Goal: Check status: Check status

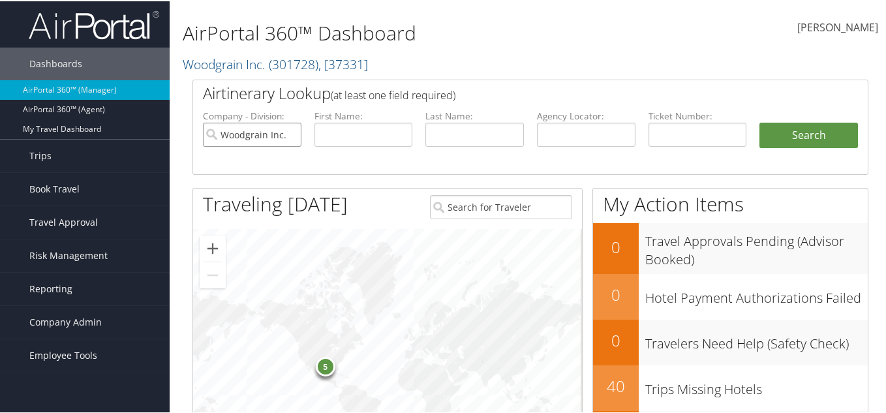
click at [288, 133] on input "Woodgrain Inc." at bounding box center [252, 133] width 99 height 24
click at [572, 130] on input "text" at bounding box center [586, 133] width 99 height 24
paste input "DMVWFL"
type input "DMVWFL"
click at [827, 138] on button "Search" at bounding box center [808, 134] width 99 height 26
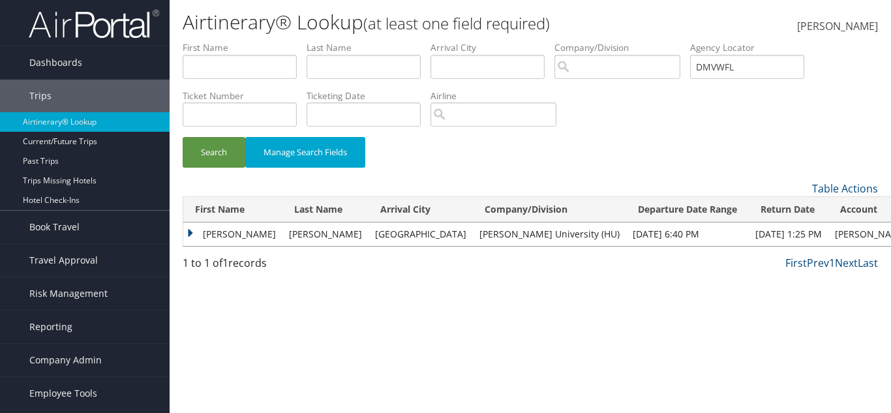
click at [192, 227] on td "[PERSON_NAME]" at bounding box center [232, 233] width 99 height 23
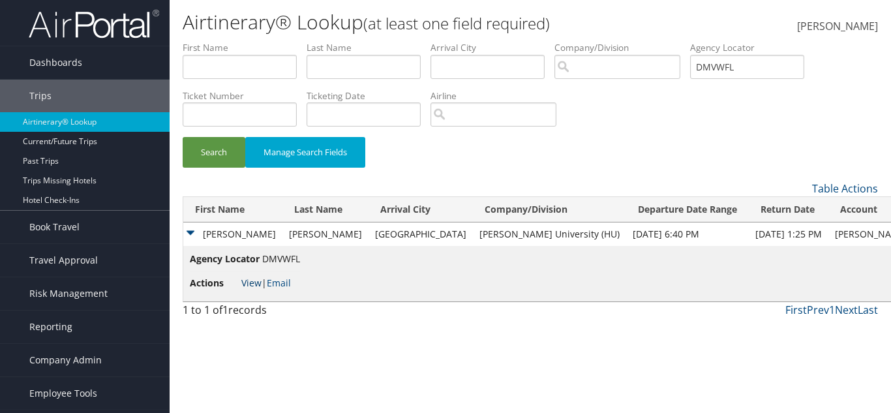
click at [245, 282] on link "View" at bounding box center [251, 283] width 20 height 12
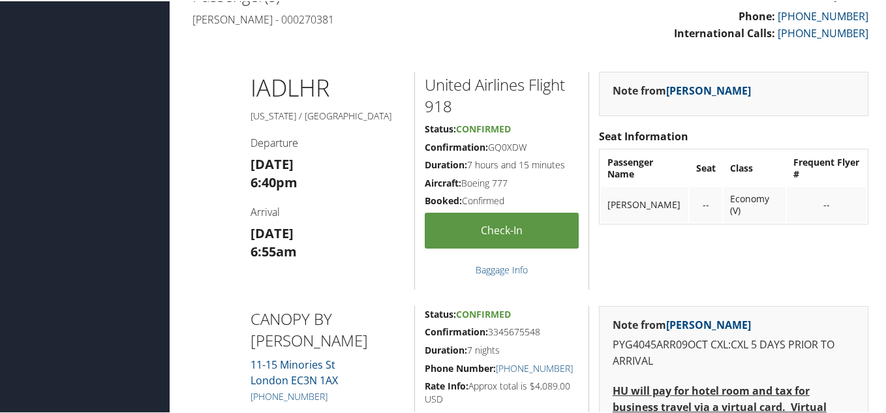
scroll to position [718, 0]
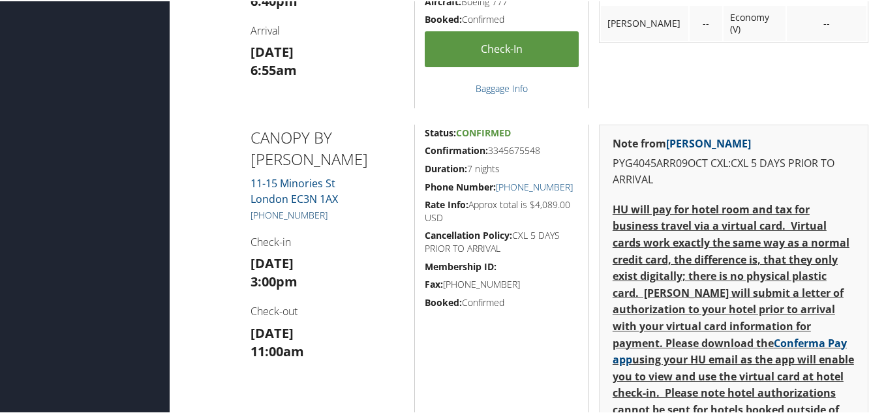
drag, startPoint x: 249, startPoint y: 213, endPoint x: 329, endPoint y: 218, distance: 81.0
copy link "+44 (203) 988-7480"
click at [381, 240] on h4 "Check-in" at bounding box center [328, 241] width 155 height 14
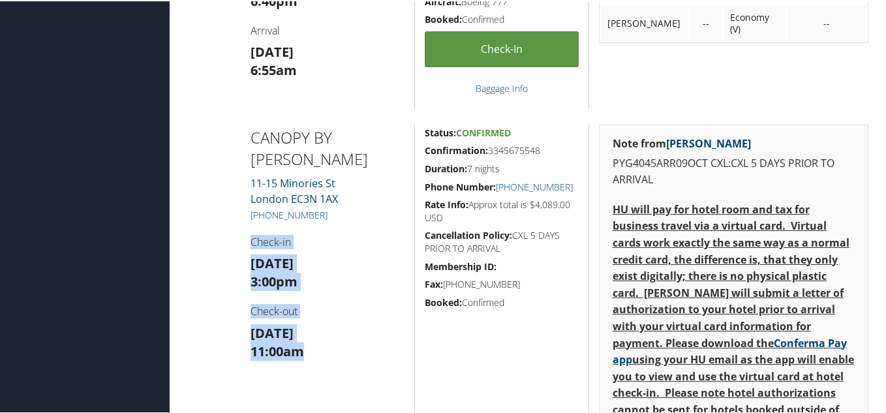
drag, startPoint x: 329, startPoint y: 354, endPoint x: 241, endPoint y: 238, distance: 145.7
drag, startPoint x: 249, startPoint y: 237, endPoint x: 327, endPoint y: 365, distance: 149.4
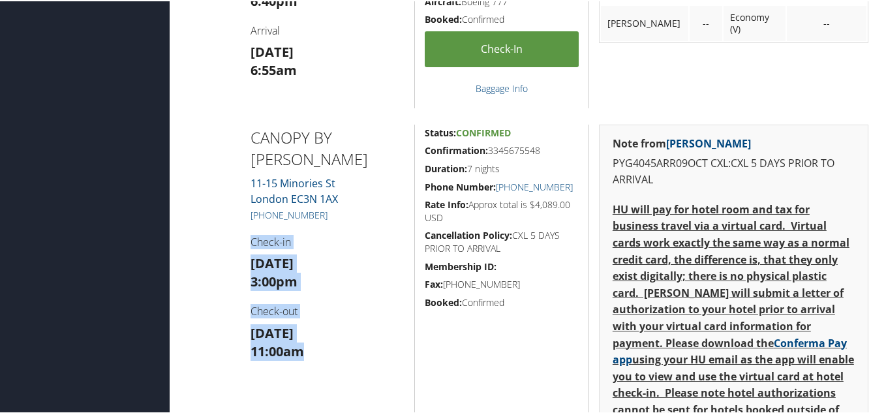
drag, startPoint x: 315, startPoint y: 357, endPoint x: 250, endPoint y: 232, distance: 141.2
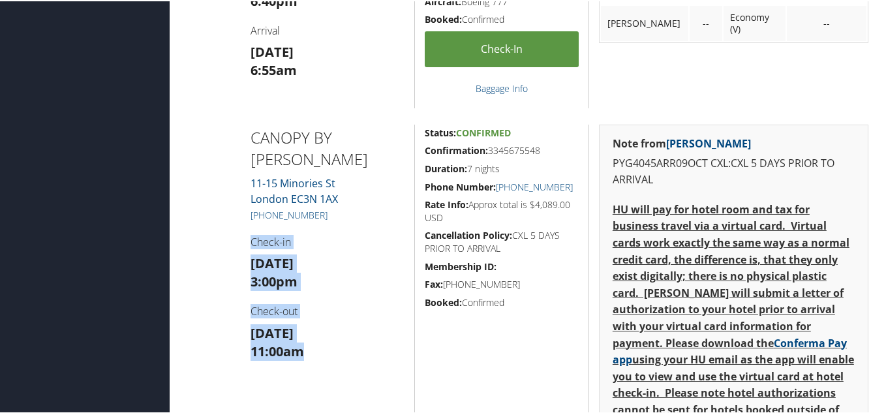
drag, startPoint x: 250, startPoint y: 242, endPoint x: 316, endPoint y: 361, distance: 135.8
drag, startPoint x: 316, startPoint y: 361, endPoint x: 260, endPoint y: 161, distance: 207.2
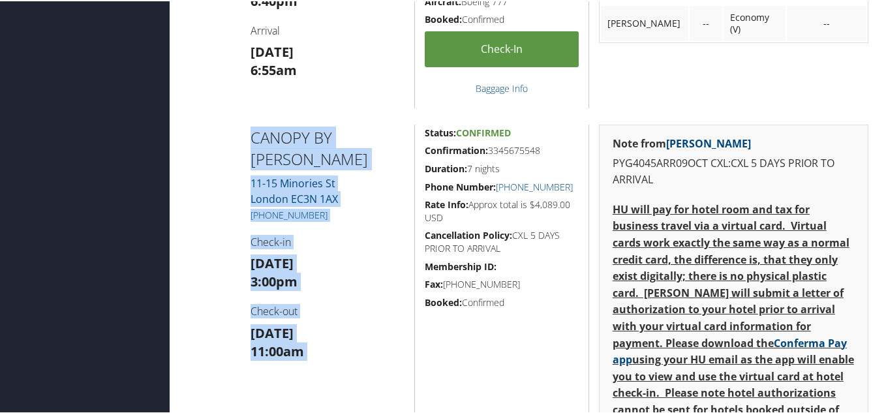
drag, startPoint x: 248, startPoint y: 132, endPoint x: 313, endPoint y: 348, distance: 225.6
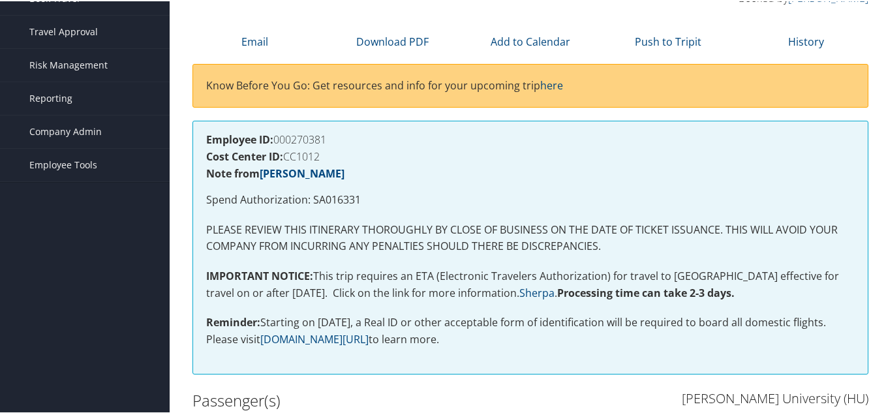
scroll to position [0, 0]
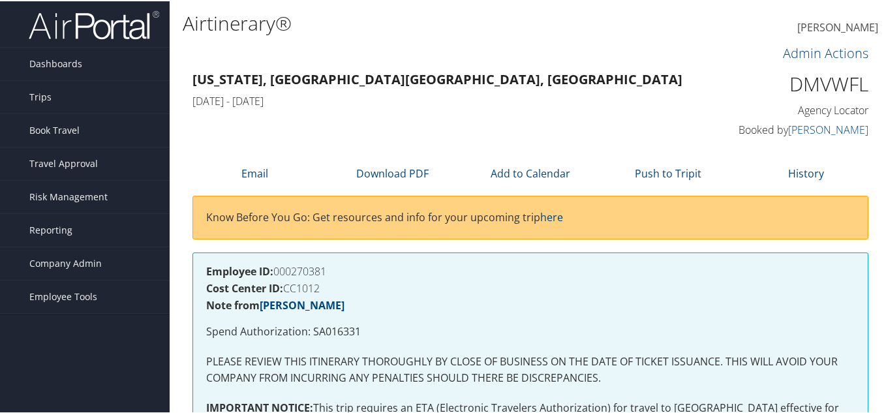
click at [831, 80] on h1 "DMVWFL" at bounding box center [791, 82] width 155 height 27
copy h1 "DMVWFL"
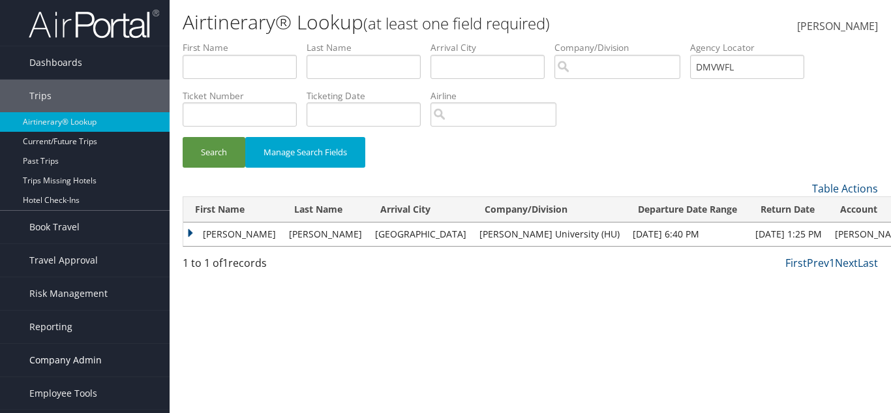
click at [71, 371] on span "Company Admin" at bounding box center [65, 360] width 72 height 33
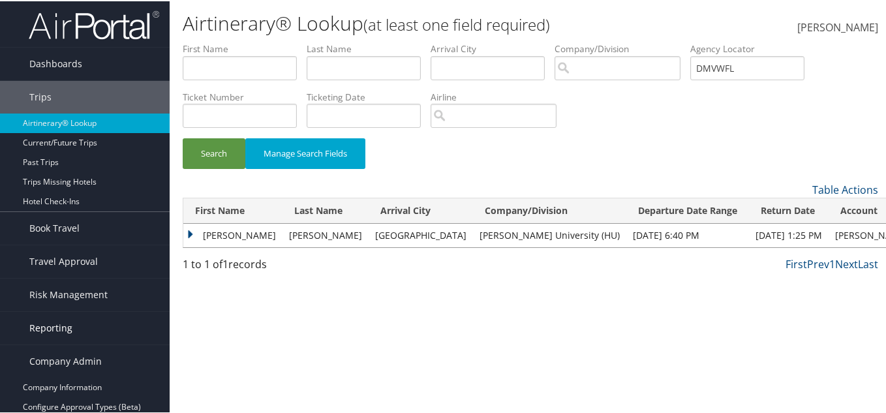
click at [74, 336] on link "Reporting" at bounding box center [85, 327] width 170 height 33
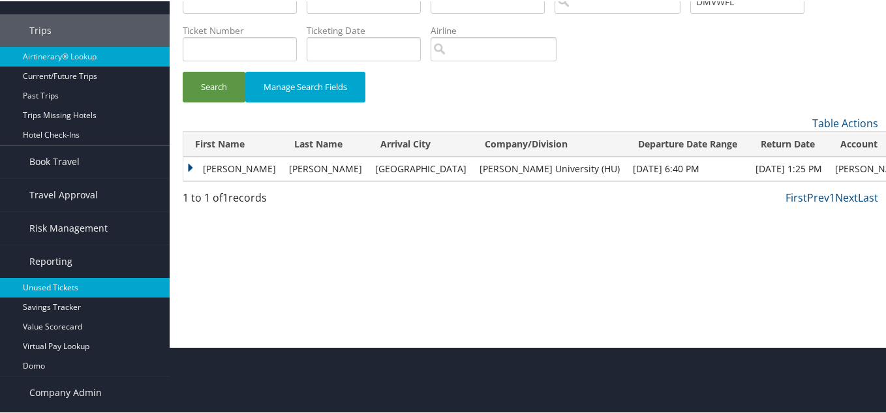
scroll to position [130, 0]
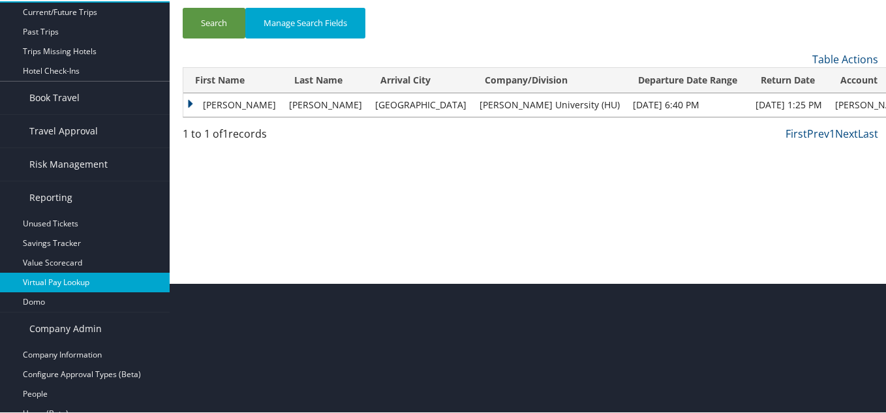
click at [84, 281] on link "Virtual Pay Lookup" at bounding box center [85, 281] width 170 height 20
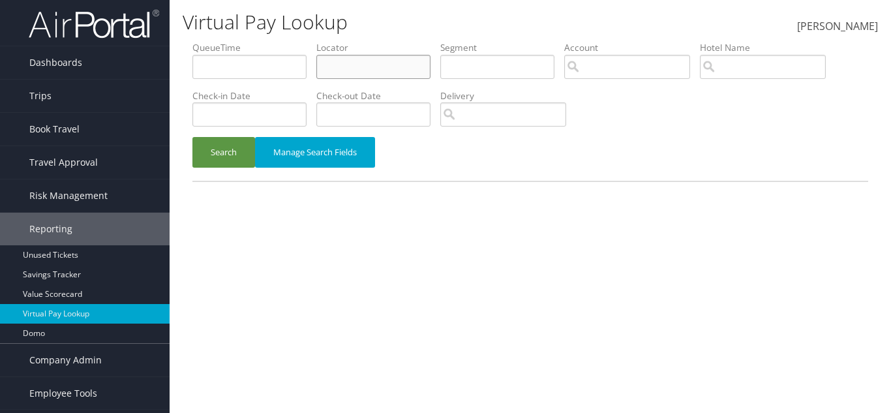
click at [349, 71] on input "text" at bounding box center [373, 67] width 114 height 24
paste input "DMVWFL"
type input "DMVWFL"
click at [224, 162] on button "Search" at bounding box center [223, 152] width 63 height 31
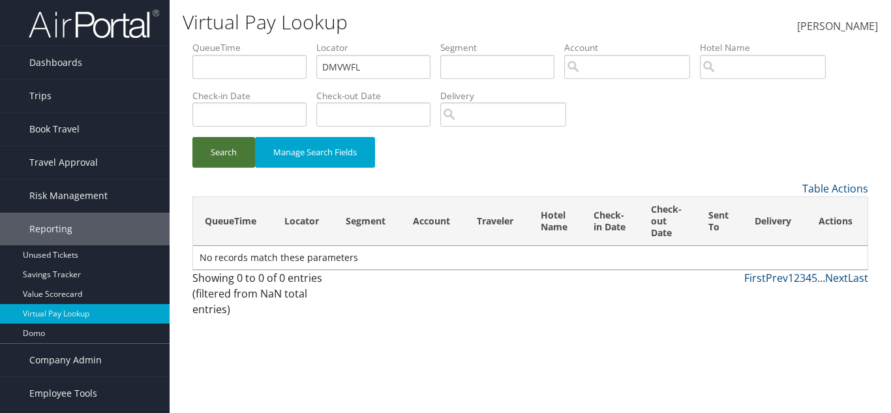
click at [225, 162] on button "Search" at bounding box center [223, 152] width 63 height 31
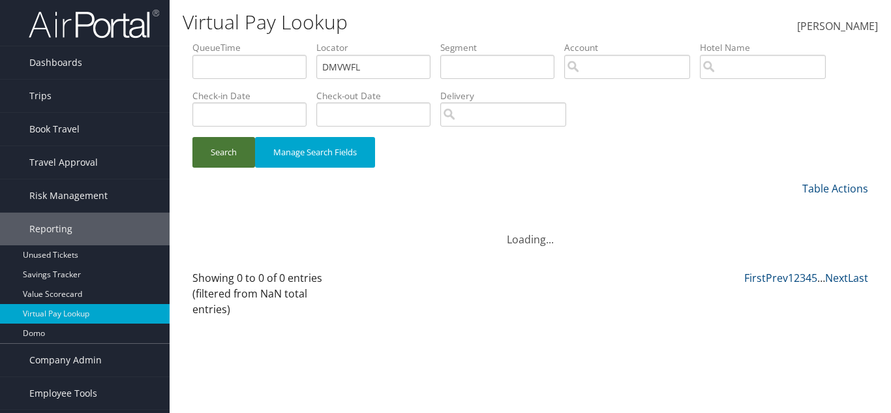
click at [225, 162] on button "Search" at bounding box center [223, 152] width 63 height 31
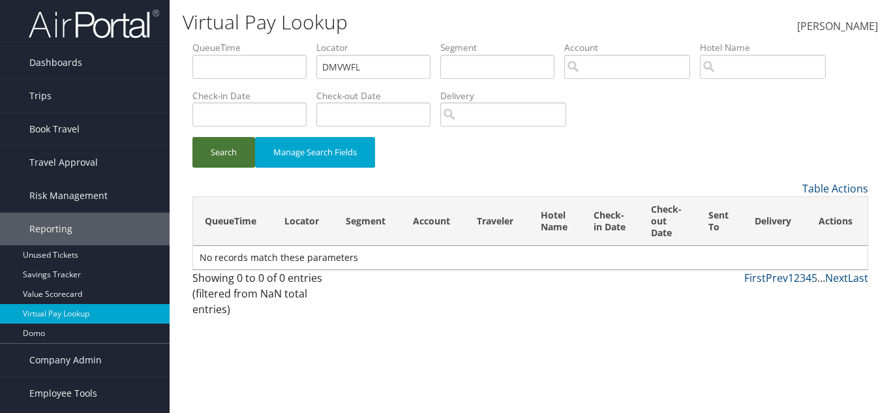
click at [225, 162] on button "Search" at bounding box center [223, 152] width 63 height 31
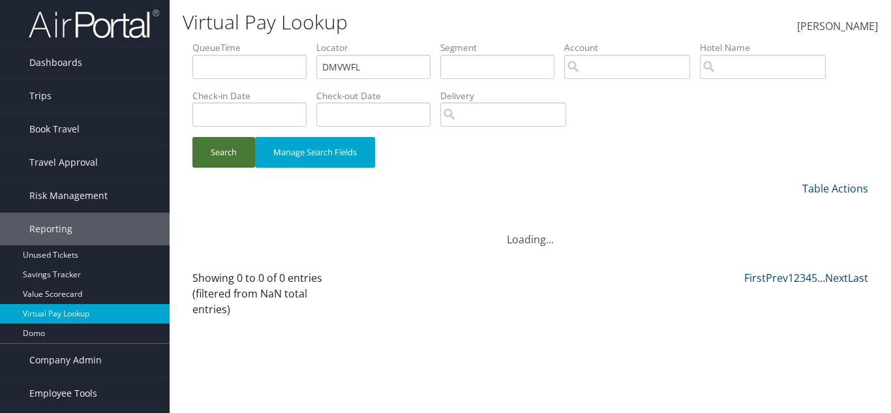
click at [225, 162] on button "Search" at bounding box center [223, 152] width 63 height 31
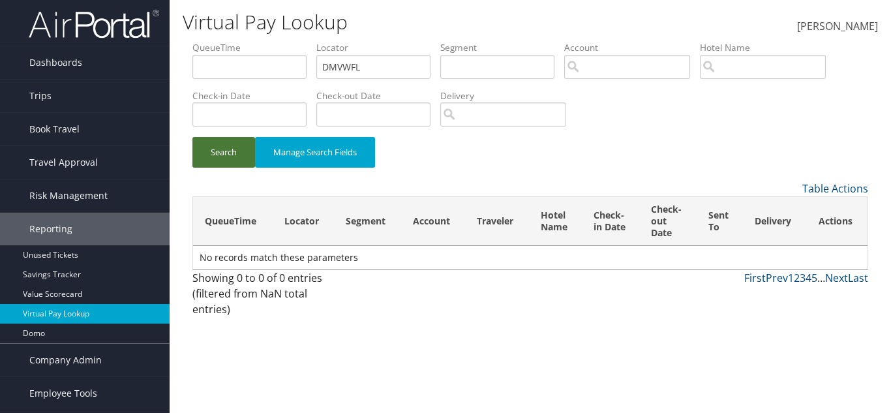
click at [225, 162] on button "Search" at bounding box center [223, 152] width 63 height 31
drag, startPoint x: 222, startPoint y: 149, endPoint x: 240, endPoint y: 170, distance: 27.8
click at [222, 152] on button "Search" at bounding box center [223, 152] width 63 height 31
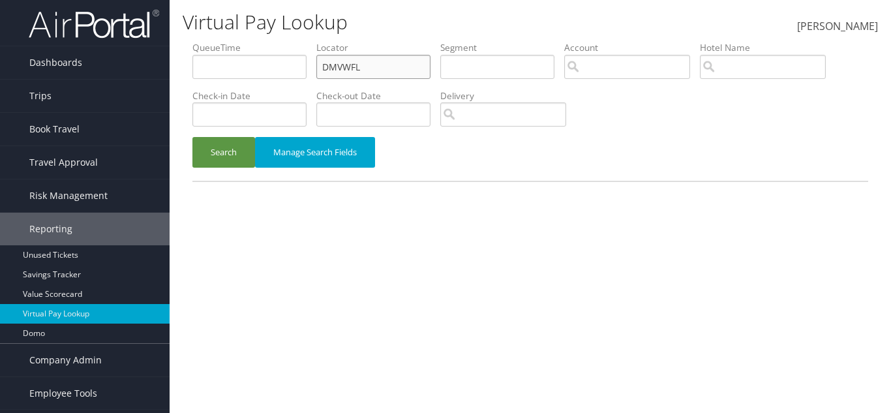
drag, startPoint x: 378, startPoint y: 66, endPoint x: 210, endPoint y: 107, distance: 172.6
click at [214, 41] on ul "QueueTime Locator DMVWFL Segment Account Traveler Hotel Name Check-in Date Chec…" at bounding box center [530, 41] width 676 height 0
paste input "W24B"
type input "DMW24B"
click at [192, 137] on button "Search" at bounding box center [223, 152] width 63 height 31
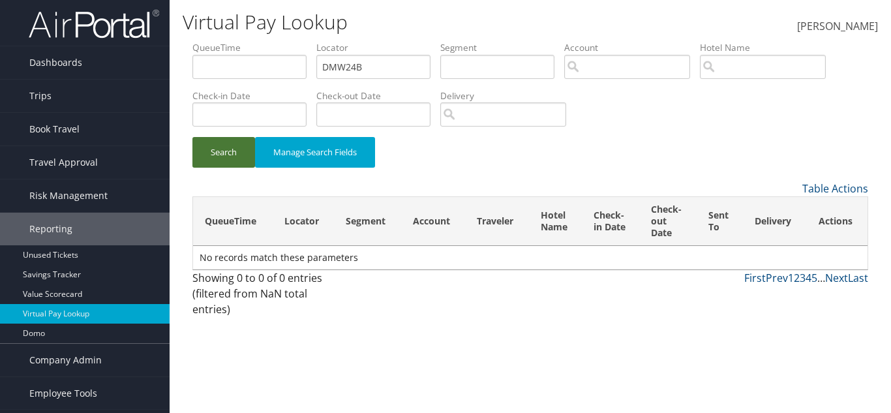
click at [215, 153] on button "Search" at bounding box center [223, 152] width 63 height 31
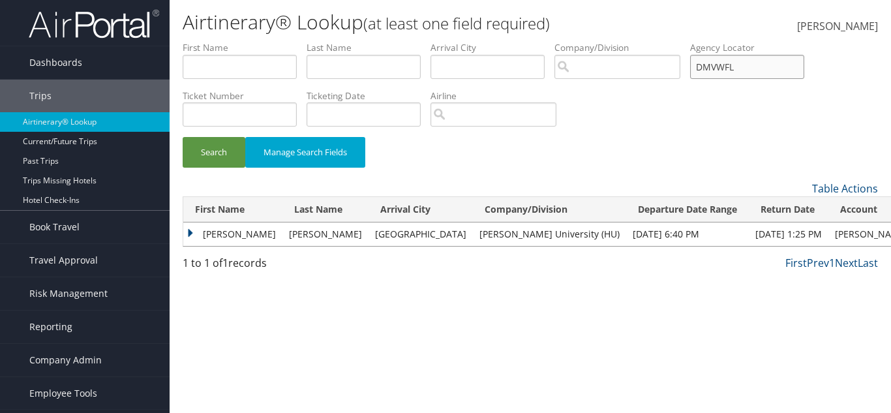
drag, startPoint x: 768, startPoint y: 68, endPoint x: 603, endPoint y: 63, distance: 164.5
click at [603, 41] on ul "First Name Last Name Departure City Arrival City Company/Division Airport/City …" at bounding box center [530, 41] width 695 height 0
paste input "W24B"
type input "DMW24B"
click at [205, 144] on button "Search" at bounding box center [214, 152] width 63 height 31
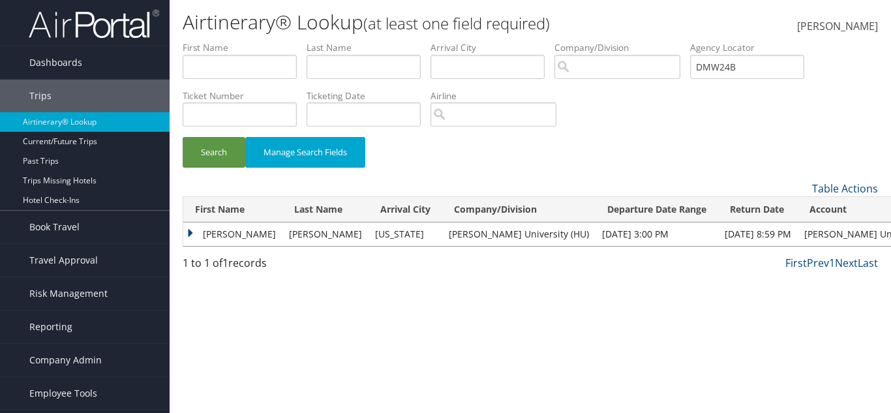
click at [196, 234] on td "MICHAEL" at bounding box center [232, 233] width 99 height 23
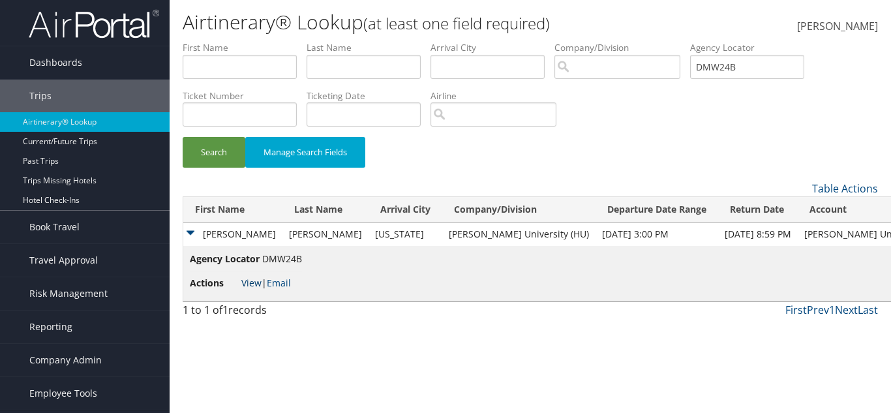
click at [249, 283] on link "View" at bounding box center [251, 283] width 20 height 12
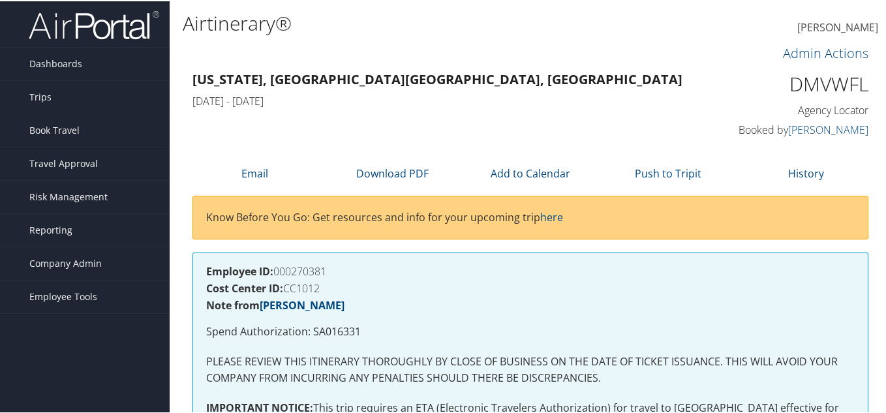
click at [795, 89] on h1 "DMVWFL" at bounding box center [791, 82] width 155 height 27
copy h1 "DMVWFL"
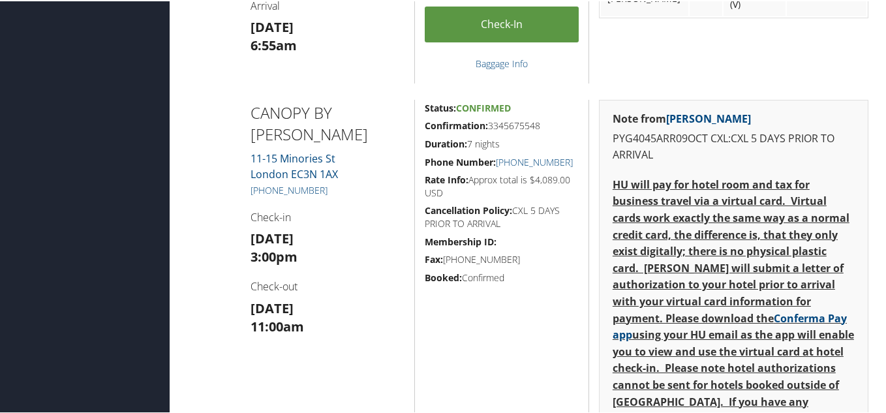
scroll to position [718, 0]
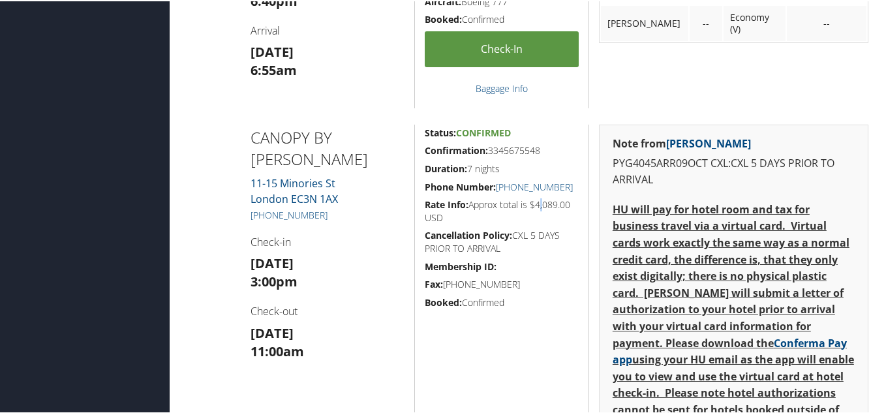
click at [539, 218] on h5 "Rate Info: Approx total is $4,089.00 USD" at bounding box center [502, 209] width 154 height 25
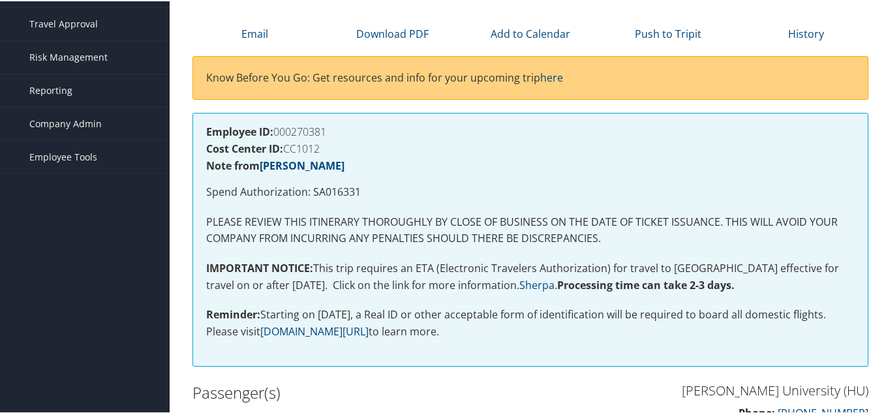
scroll to position [0, 0]
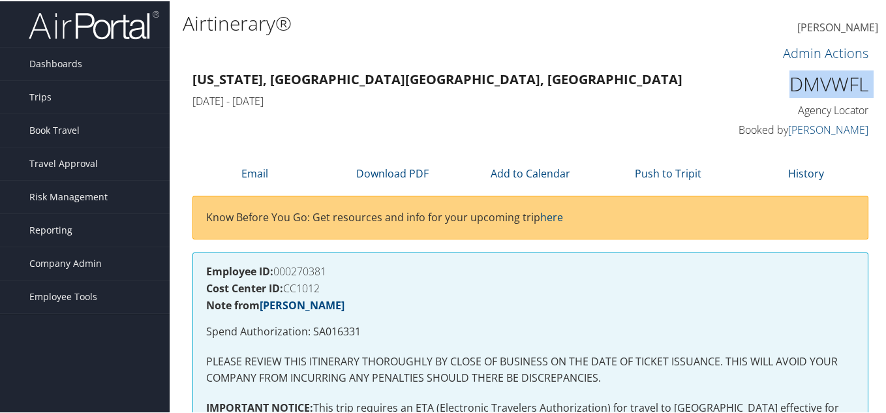
click at [784, 98] on div "DMVWFL Agency Locator" at bounding box center [791, 92] width 155 height 47
click at [794, 90] on h1 "DMVWFL" at bounding box center [791, 82] width 155 height 27
click at [805, 82] on h1 "DMVWFL" at bounding box center [791, 82] width 155 height 27
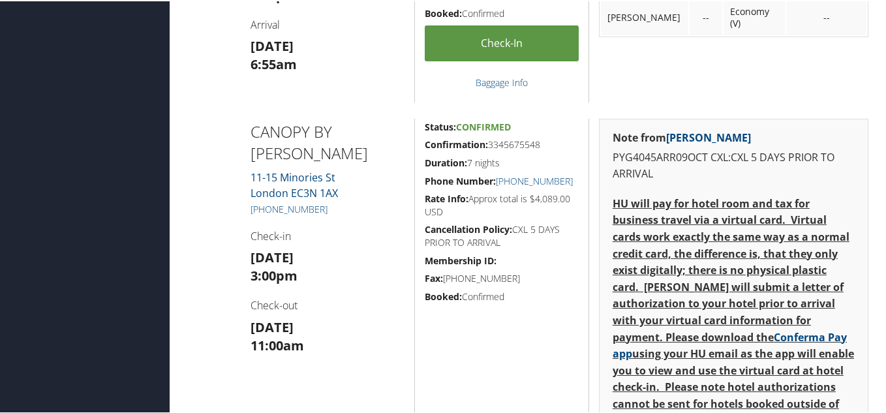
scroll to position [718, 0]
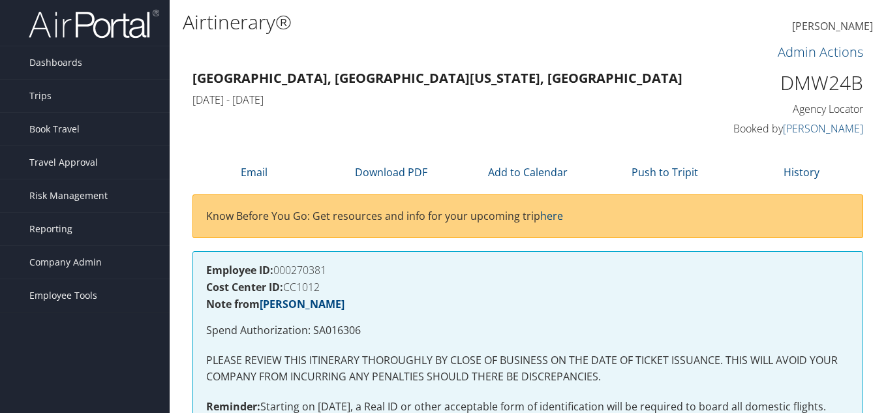
scroll to position [522, 0]
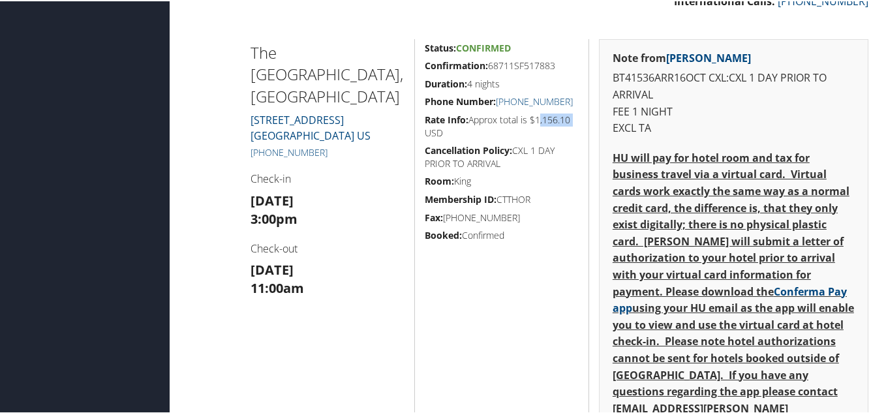
drag, startPoint x: 536, startPoint y: 119, endPoint x: 570, endPoint y: 119, distance: 33.3
click at [570, 119] on h5 "Rate Info: Approx total is $1,156.10 USD" at bounding box center [502, 124] width 154 height 25
copy h5 "1,156.10"
drag, startPoint x: 241, startPoint y: 129, endPoint x: 341, endPoint y: 126, distance: 99.8
click at [341, 126] on div "The [GEOGRAPHIC_DATA] [STREET_ADDRESS] [PHONE_NUMBER] Check-in [DATE] 3:00pm Ch…" at bounding box center [328, 391] width 174 height 707
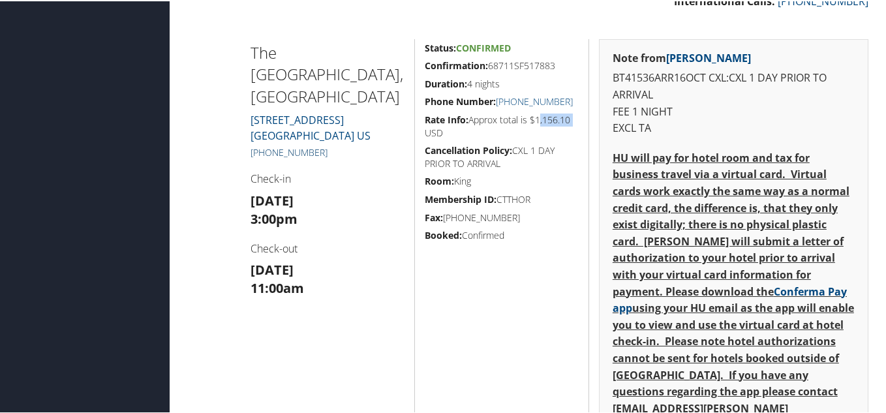
copy link "[PHONE_NUMBER]"
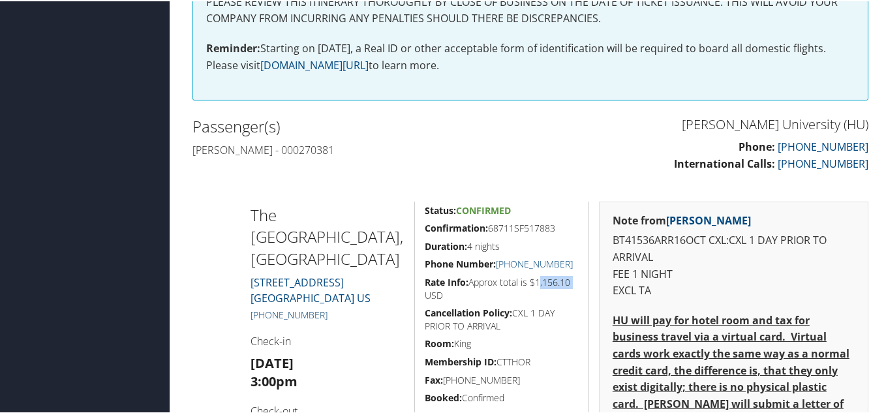
scroll to position [391, 0]
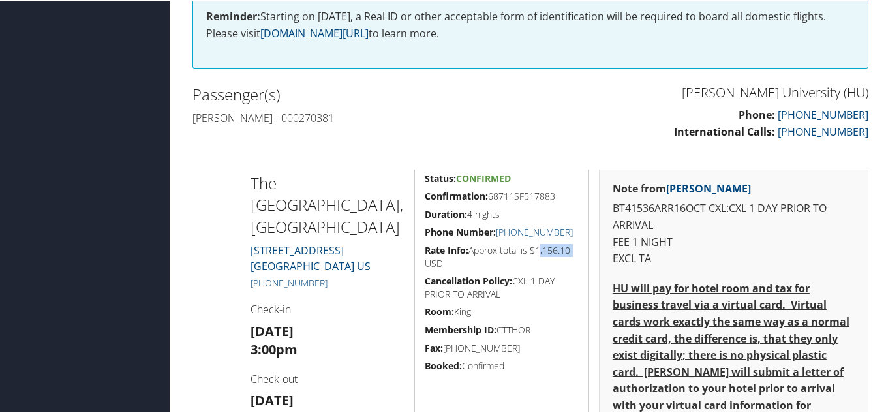
drag, startPoint x: 571, startPoint y: 189, endPoint x: 486, endPoint y: 191, distance: 84.8
click at [486, 191] on h5 "Confirmation: 68711SF517883" at bounding box center [502, 195] width 154 height 13
click at [494, 217] on h5 "Duration: 4 nights" at bounding box center [502, 213] width 154 height 13
drag, startPoint x: 487, startPoint y: 195, endPoint x: 501, endPoint y: 195, distance: 14.4
click at [501, 195] on h5 "Confirmation: 68711SF517883" at bounding box center [502, 195] width 154 height 13
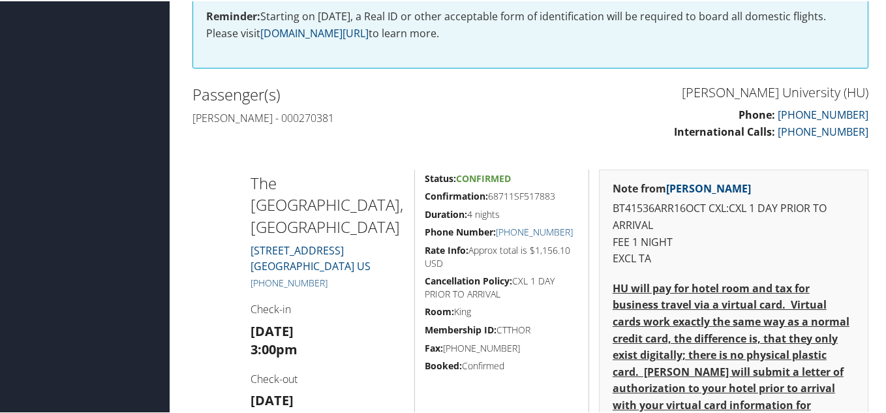
click at [564, 196] on h5 "Confirmation: 68711SF517883" at bounding box center [502, 195] width 154 height 13
drag, startPoint x: 564, startPoint y: 196, endPoint x: 486, endPoint y: 198, distance: 77.7
click at [486, 198] on h5 "Confirmation: 68711SF517883" at bounding box center [502, 195] width 154 height 13
click at [486, 198] on strong "Confirmation:" at bounding box center [456, 195] width 63 height 12
drag, startPoint x: 491, startPoint y: 190, endPoint x: 555, endPoint y: 379, distance: 199.3
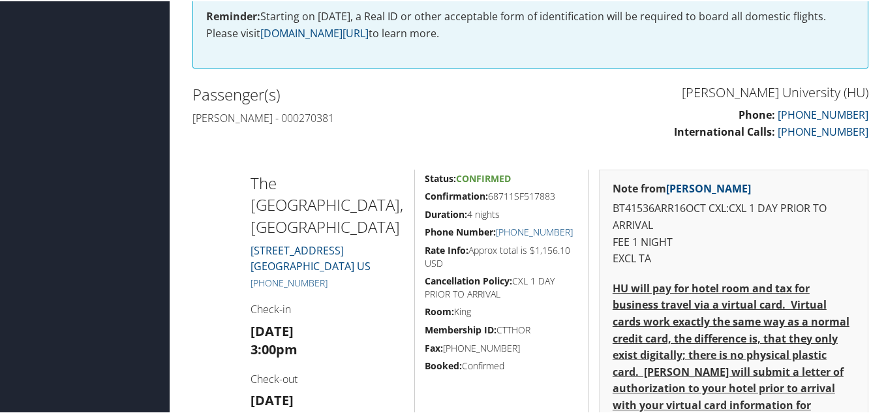
drag, startPoint x: 423, startPoint y: 173, endPoint x: 539, endPoint y: 359, distance: 219.6
click at [539, 359] on h5 "Booked: Confirmed" at bounding box center [502, 364] width 154 height 13
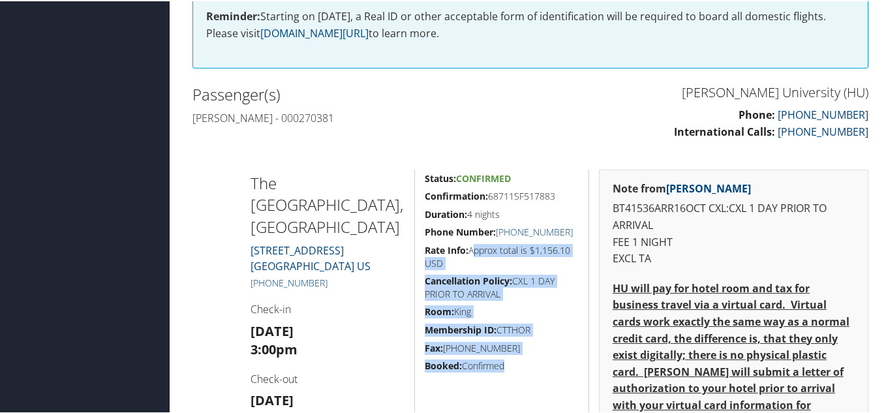
drag, startPoint x: 539, startPoint y: 359, endPoint x: 467, endPoint y: 234, distance: 144.1
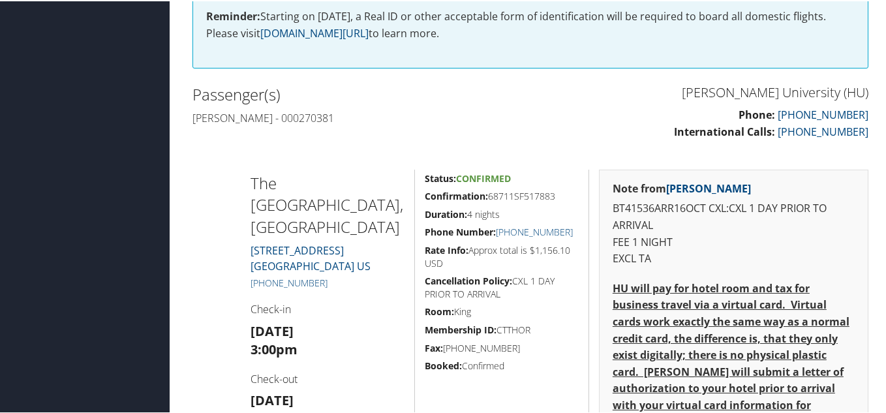
click at [442, 194] on strong "Confirmation:" at bounding box center [456, 195] width 63 height 12
drag, startPoint x: 422, startPoint y: 174, endPoint x: 530, endPoint y: 363, distance: 218.2
click at [530, 363] on h5 "Booked: Confirmed" at bounding box center [502, 364] width 154 height 13
drag, startPoint x: 538, startPoint y: 248, endPoint x: 575, endPoint y: 247, distance: 36.6
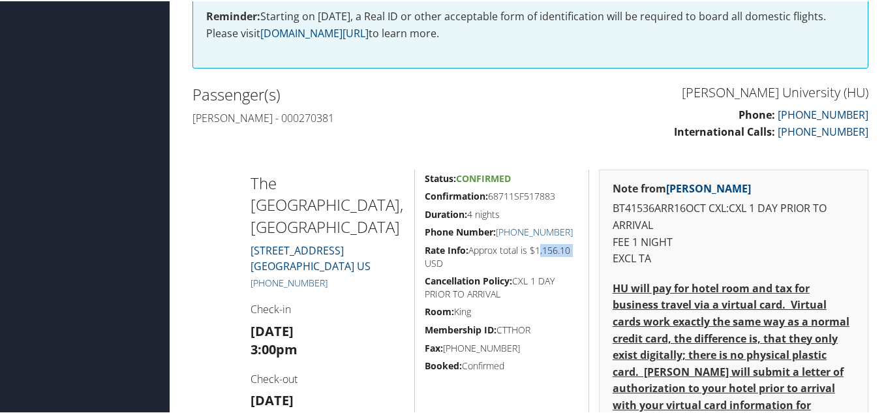
click at [575, 247] on h5 "Rate Info: Approx total is $1,156.10 USD" at bounding box center [502, 255] width 154 height 25
copy h5 "1,156.10"
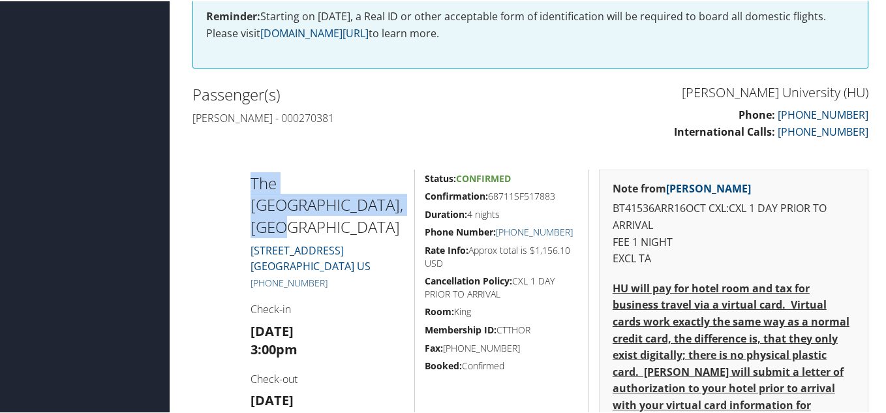
drag, startPoint x: 250, startPoint y: 171, endPoint x: 319, endPoint y: 207, distance: 77.9
click at [319, 207] on h2 "The Line Hotel, Los Angeles" at bounding box center [328, 204] width 155 height 66
copy h2 "The Line Hotel, Los Angeles"
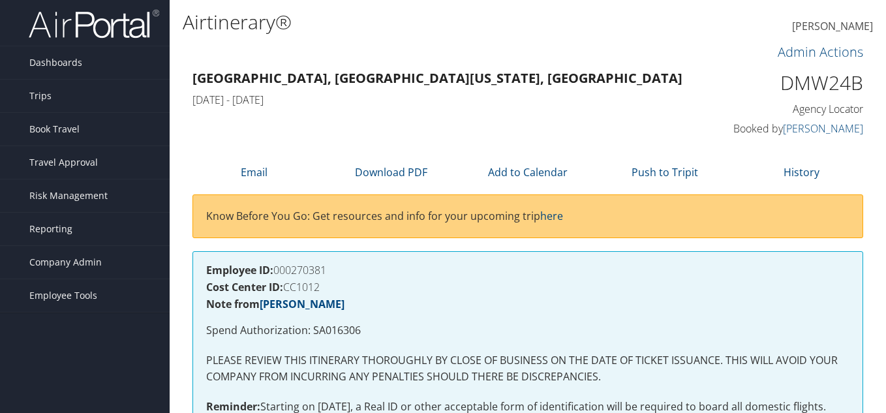
scroll to position [391, 0]
